Goal: Navigation & Orientation: Find specific page/section

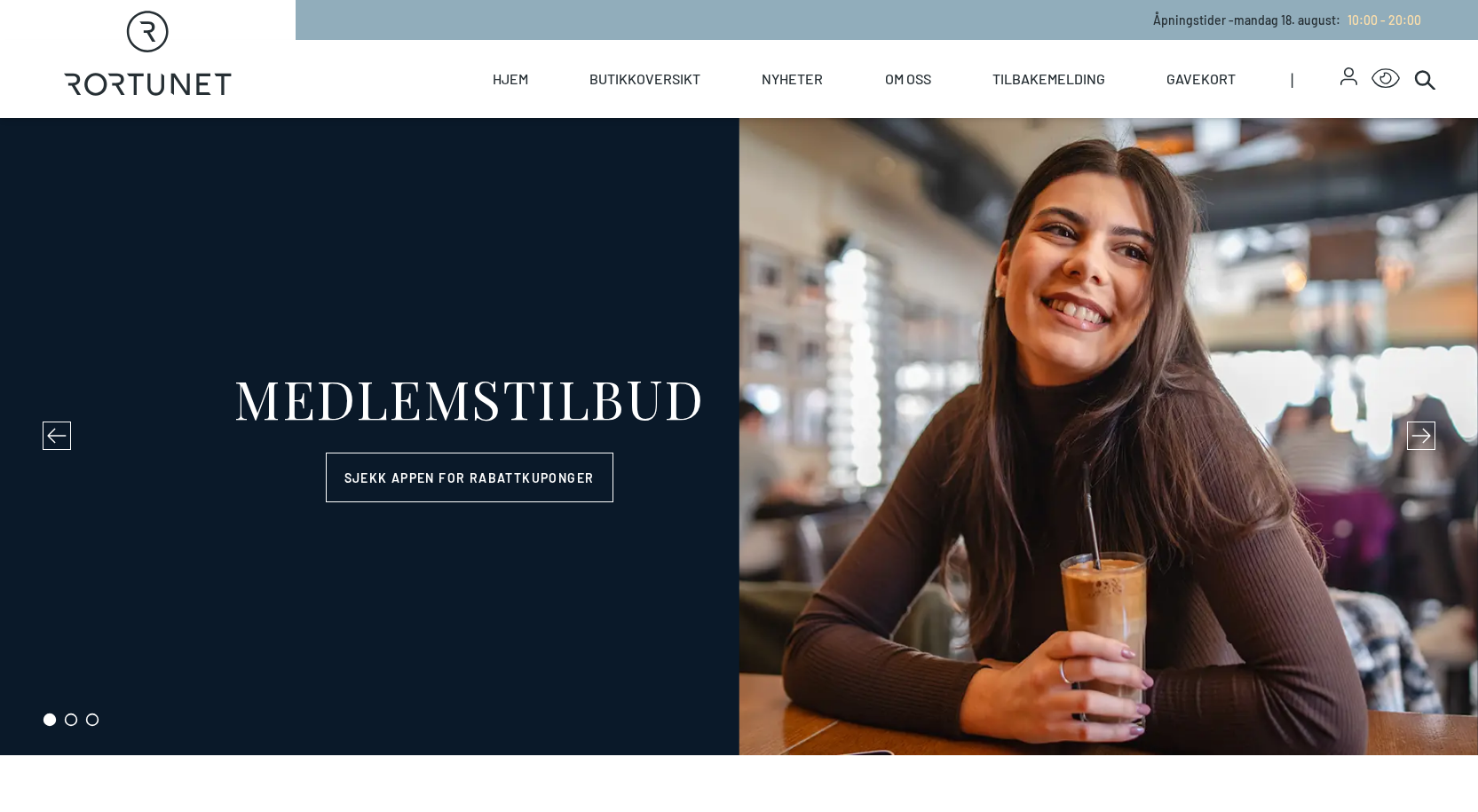
select select "NO"
click at [497, 87] on link "Hjem" at bounding box center [510, 79] width 36 height 78
select select "NO"
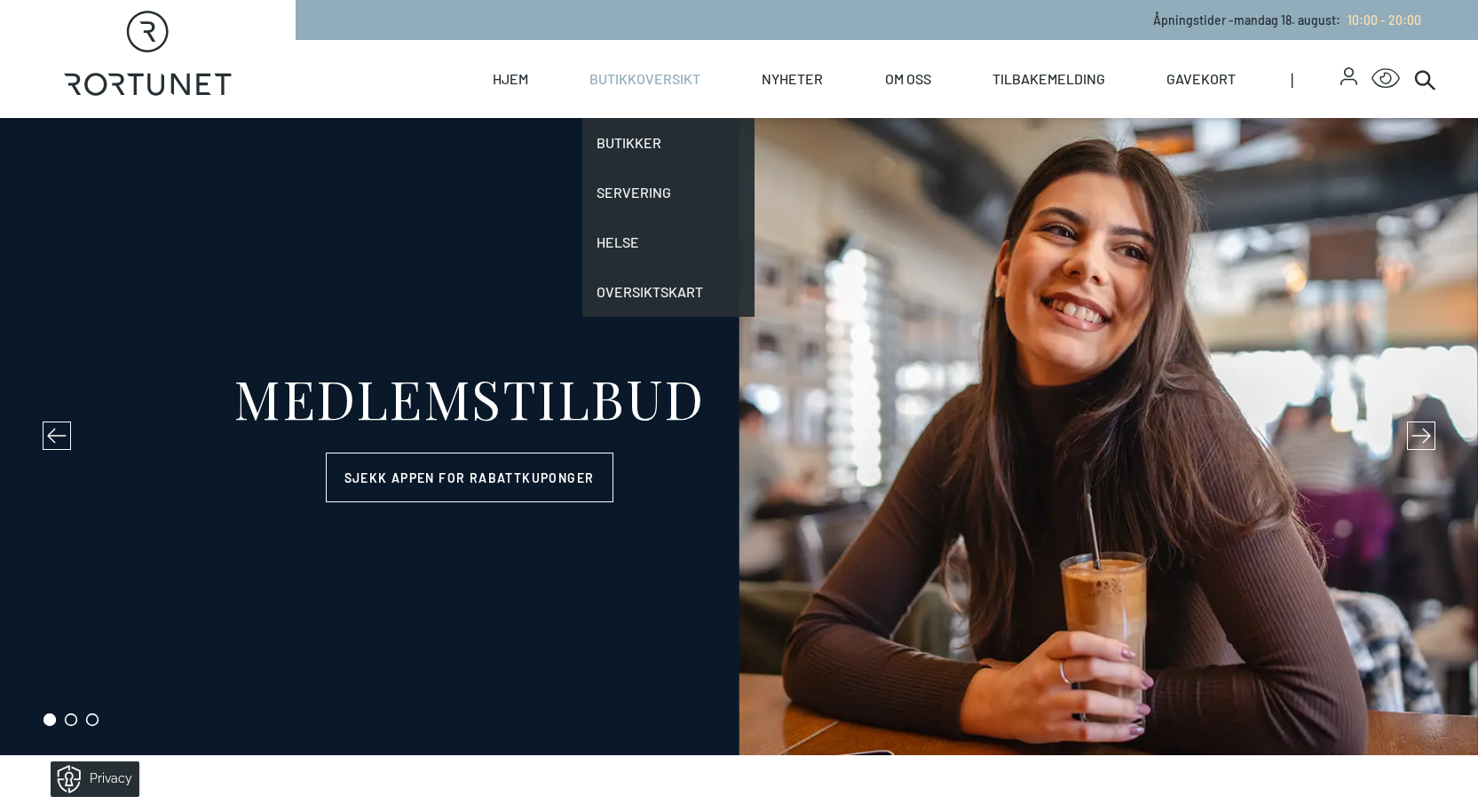
click at [635, 85] on link "Butikkoversikt" at bounding box center [645, 79] width 111 height 78
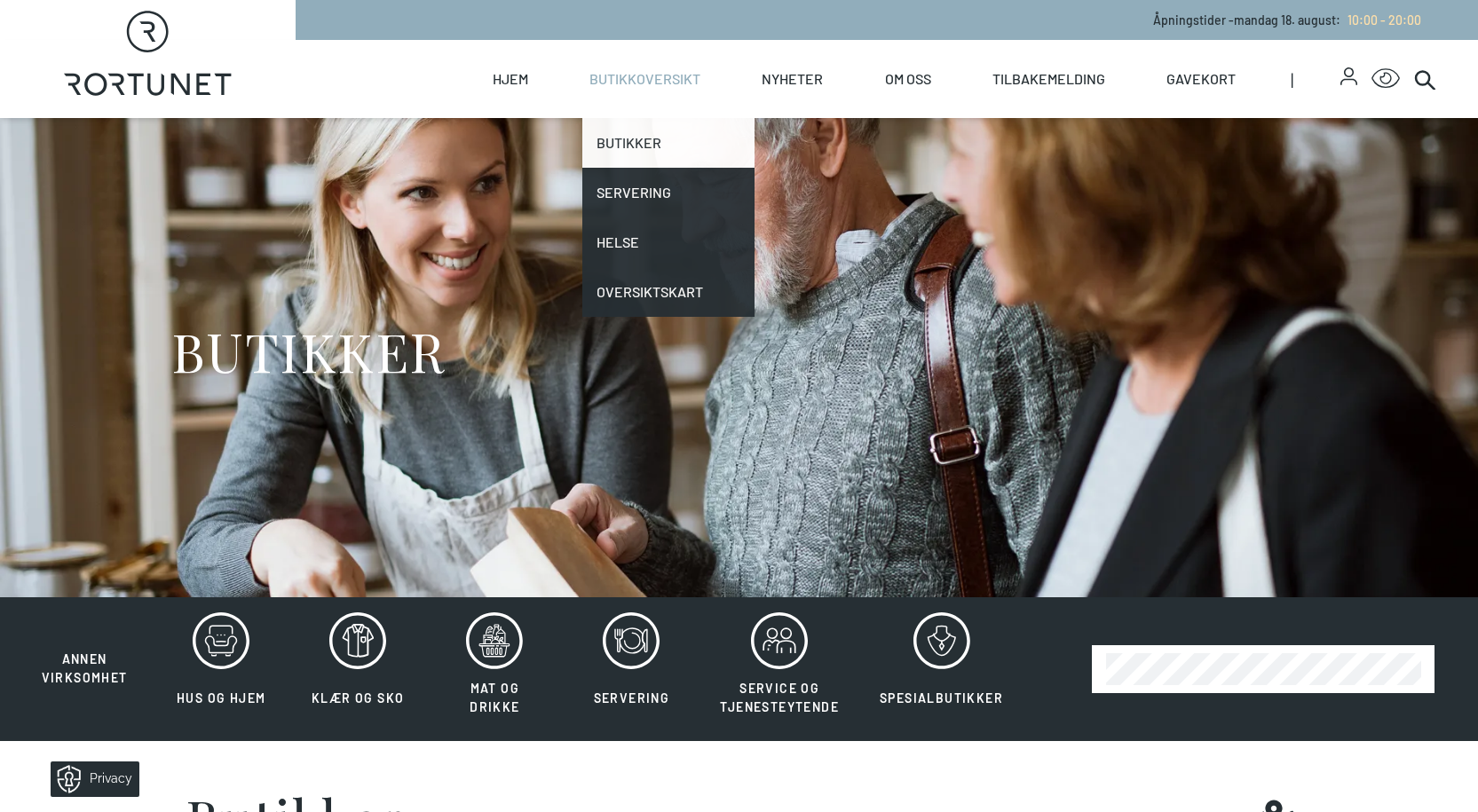
click at [644, 158] on link "Butikker" at bounding box center [668, 142] width 172 height 50
click at [640, 146] on link "Butikker" at bounding box center [668, 142] width 172 height 50
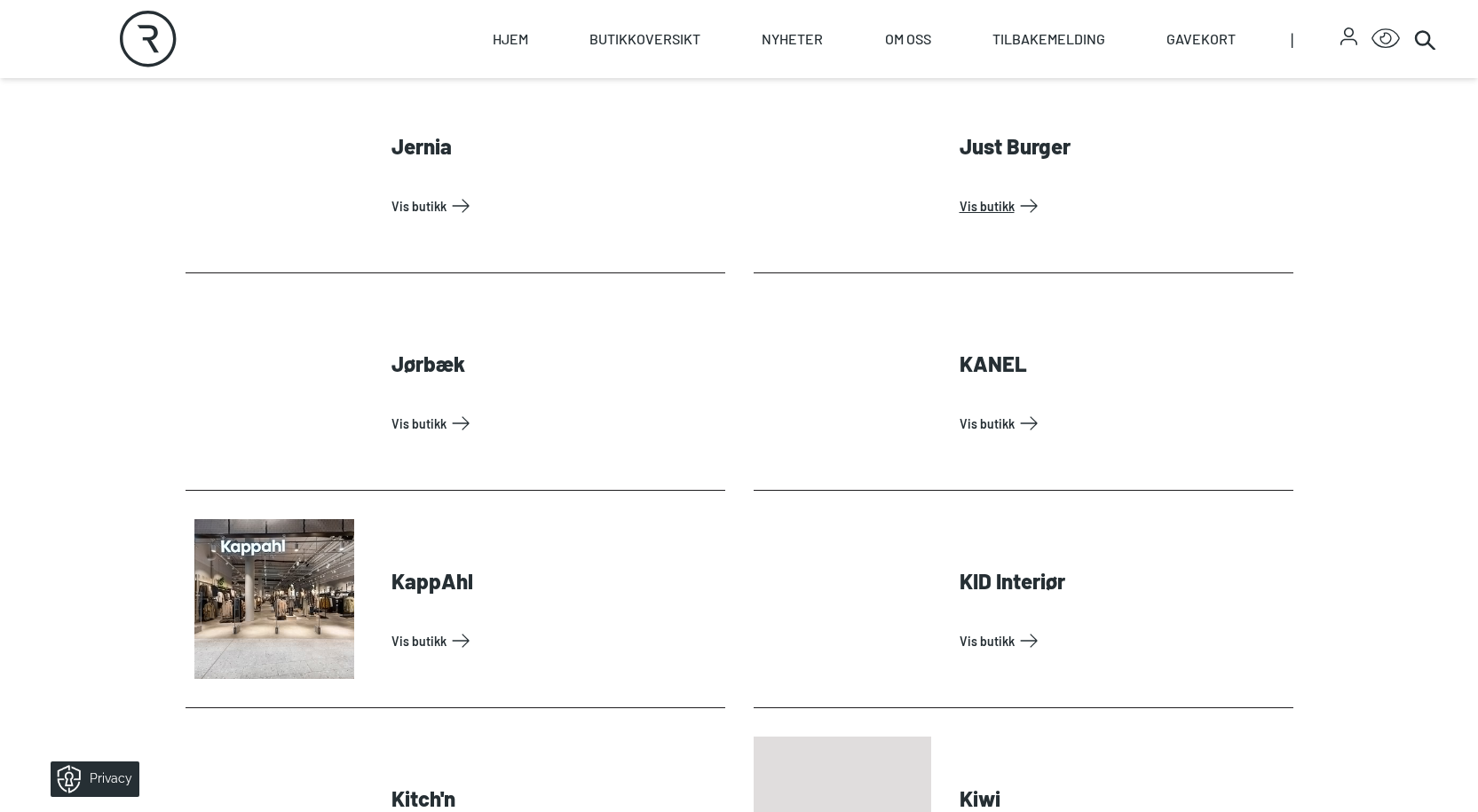
scroll to position [1953, 0]
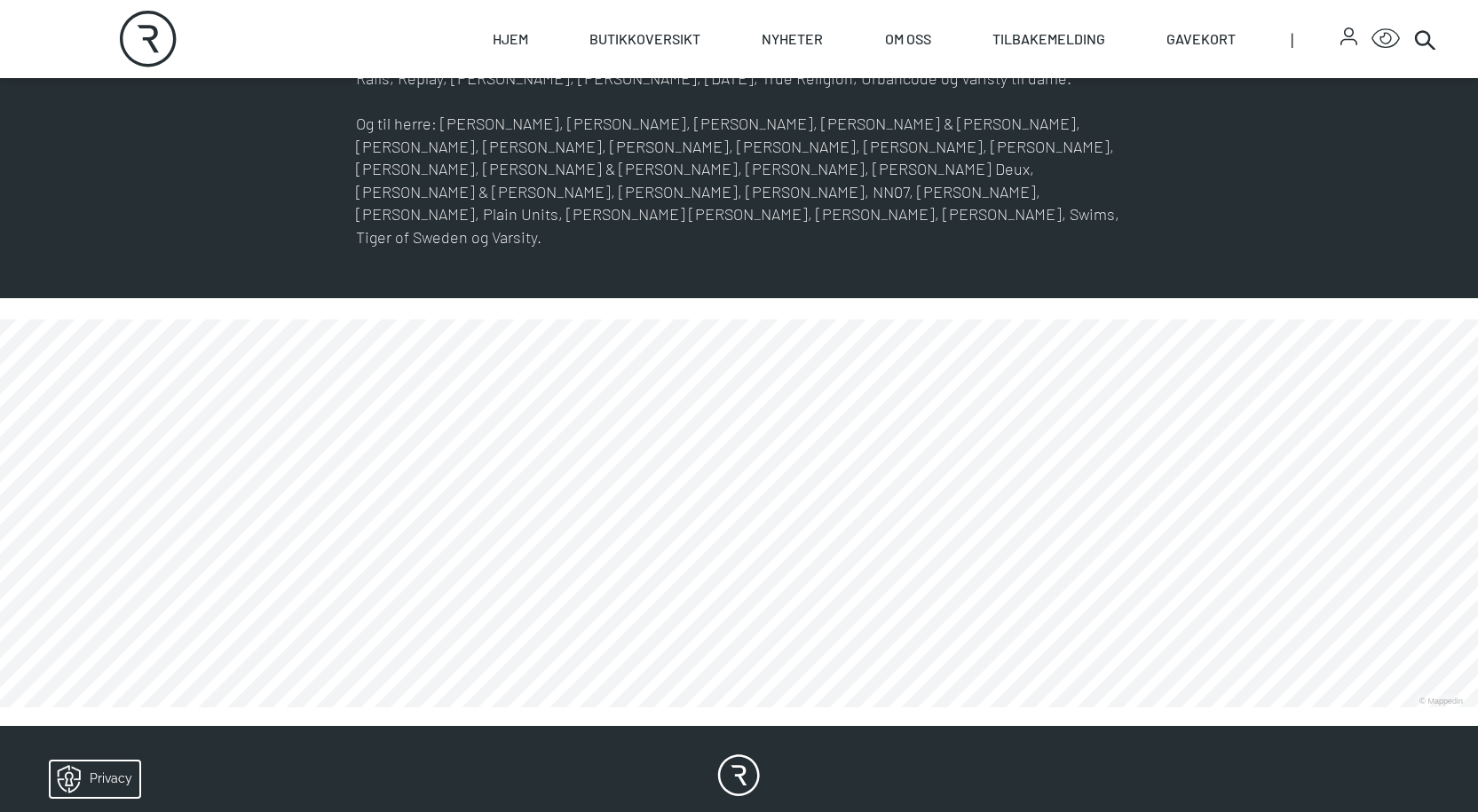
scroll to position [1153, 0]
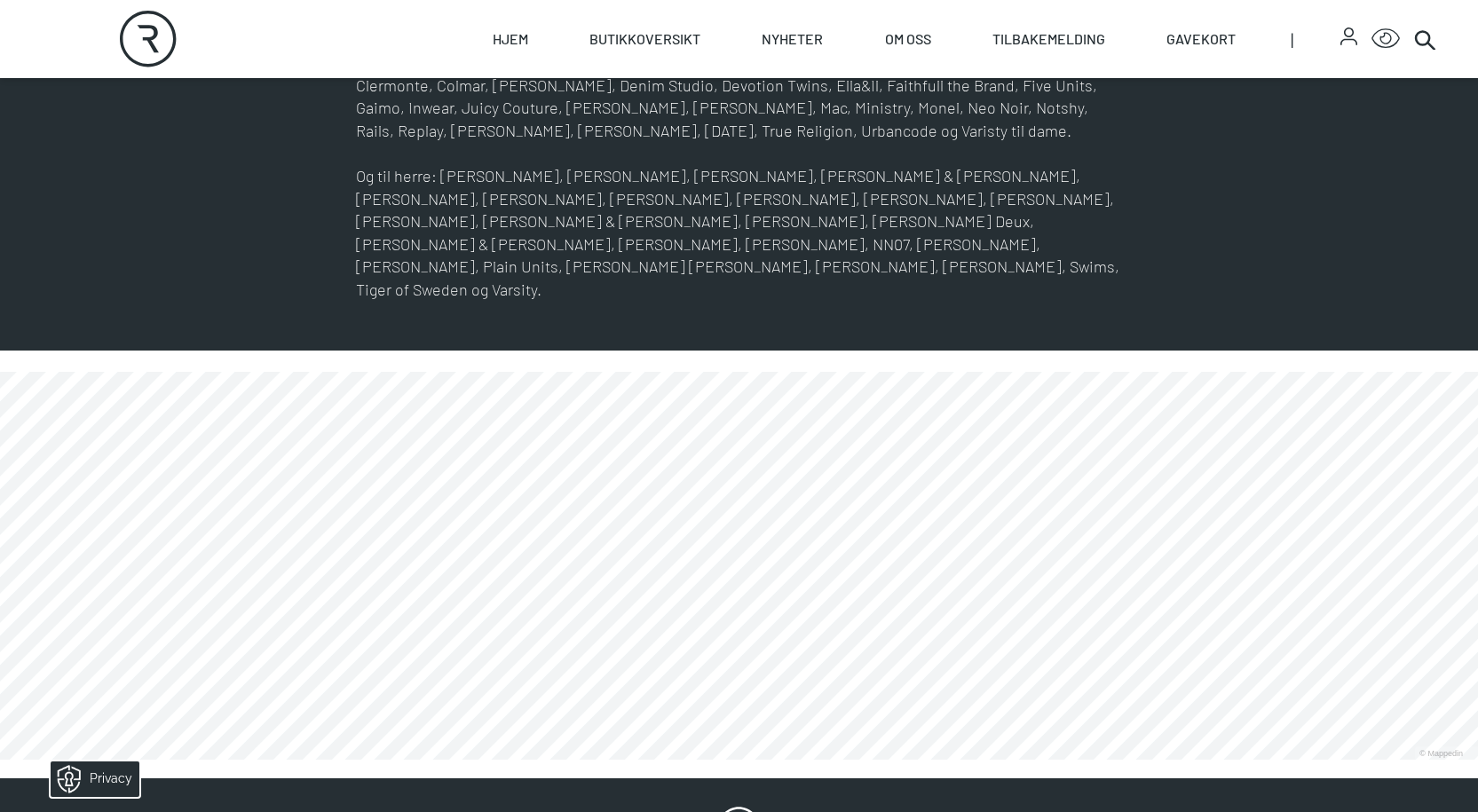
click at [0, 760] on link at bounding box center [0, 760] width 0 height 0
